Goal: Transaction & Acquisition: Purchase product/service

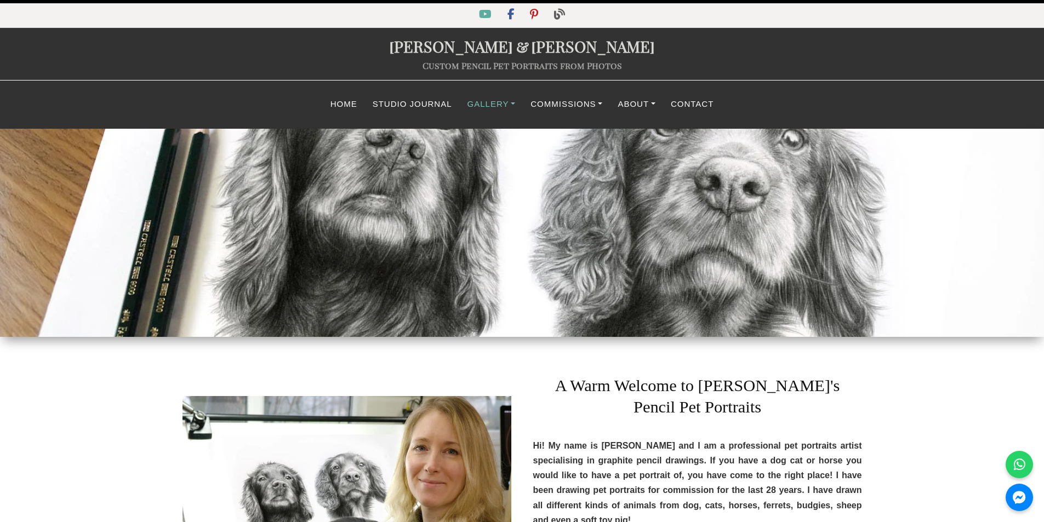
click at [496, 105] on link "Gallery" at bounding box center [492, 104] width 64 height 21
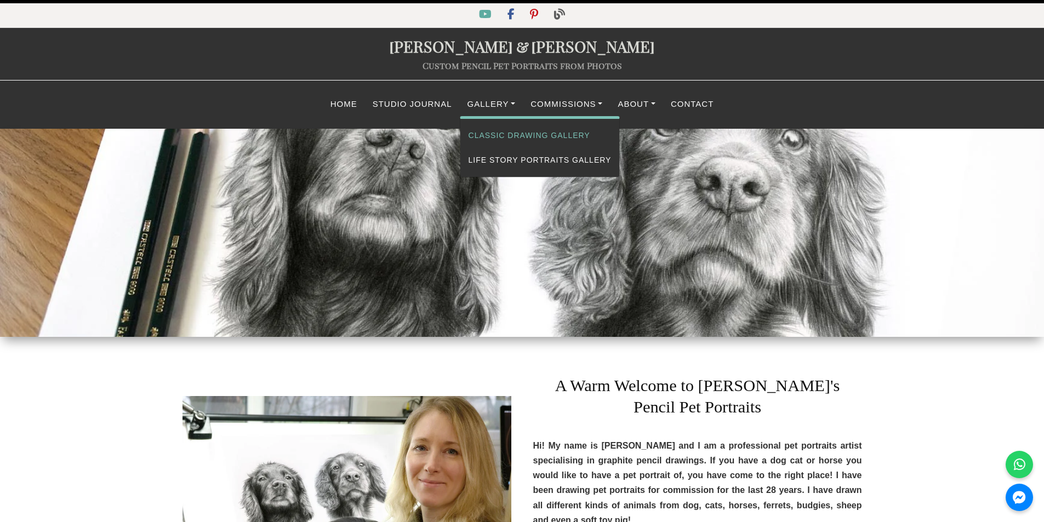
click at [493, 140] on link "Classic Drawing Gallery" at bounding box center [541, 135] width 160 height 25
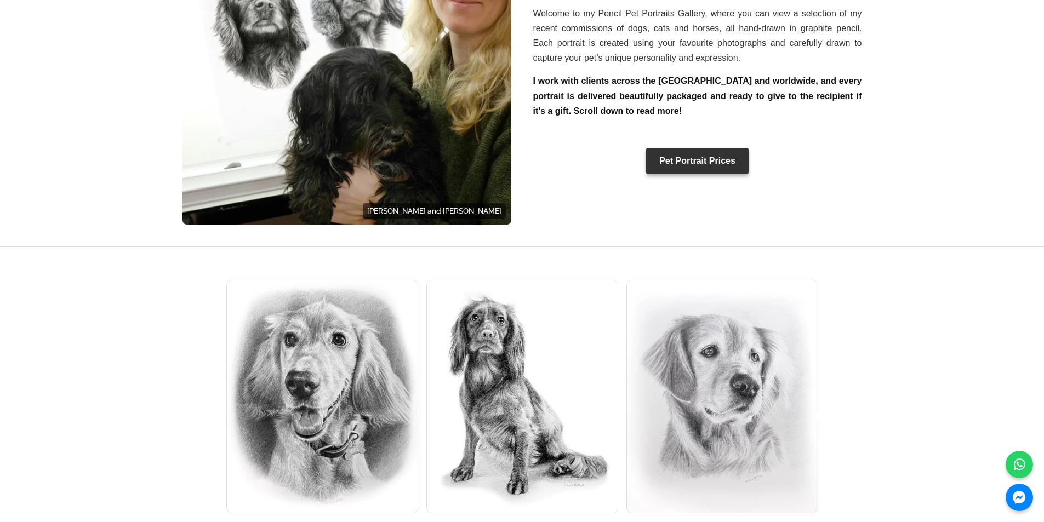
scroll to position [493, 0]
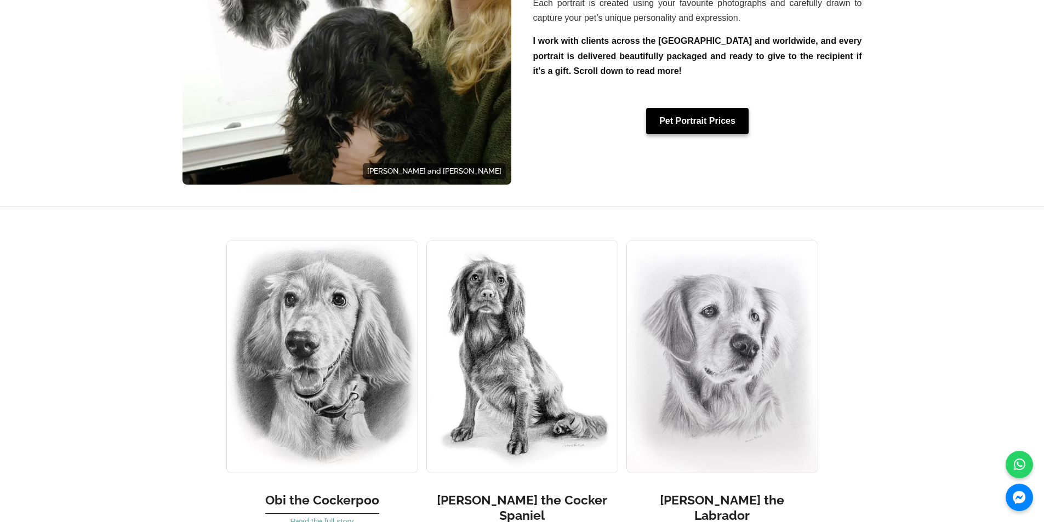
click at [664, 109] on link "Pet Portrait Prices" at bounding box center [697, 121] width 103 height 26
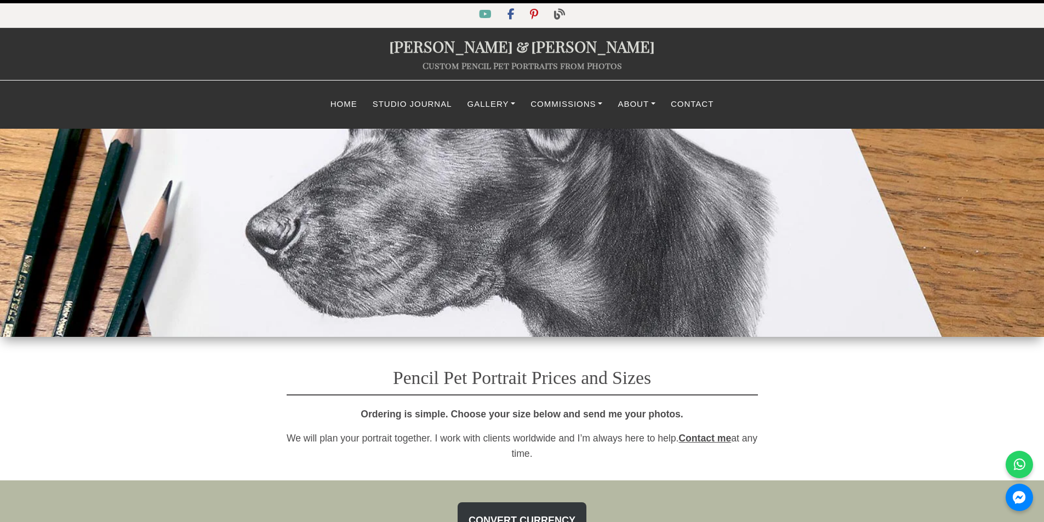
select select "GBP"
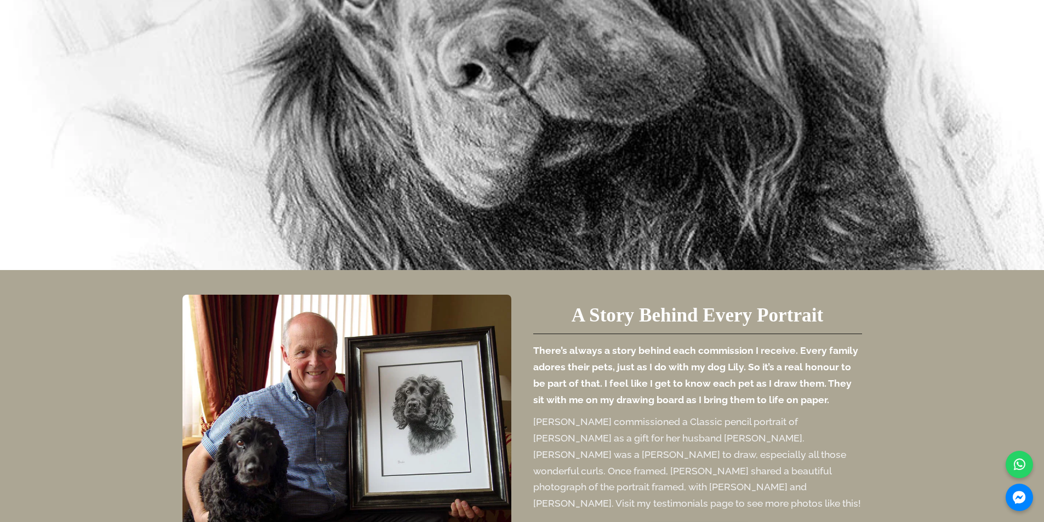
scroll to position [4002, 0]
